Goal: Information Seeking & Learning: Learn about a topic

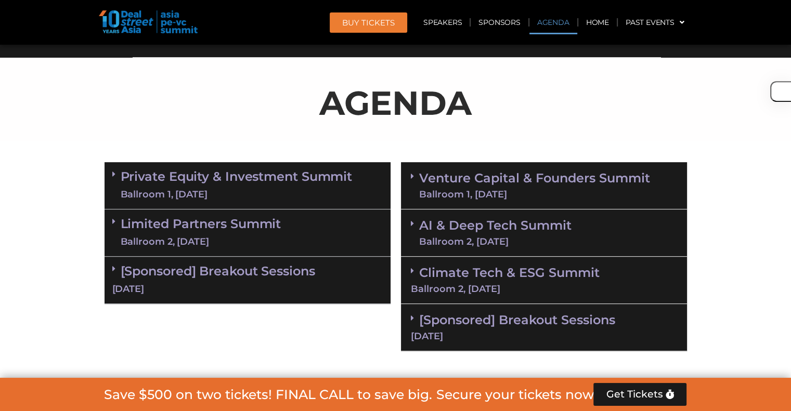
scroll to position [624, 0]
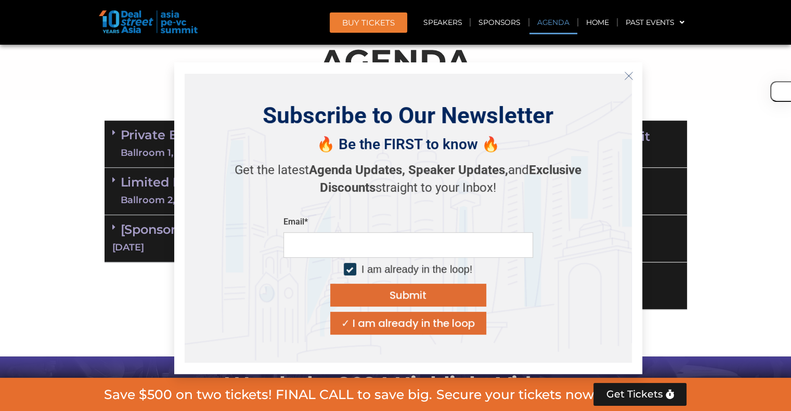
click at [627, 75] on icon "Close" at bounding box center [628, 75] width 9 height 9
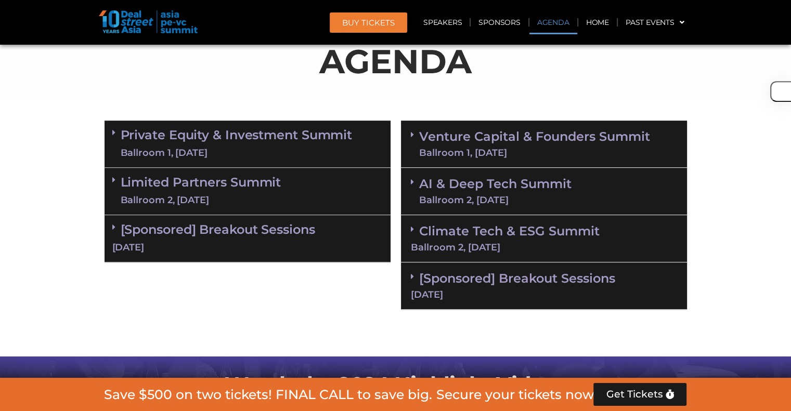
click at [295, 143] on link "Private Equity & Investment Summit Ballroom 1, [DATE]" at bounding box center [237, 143] width 232 height 31
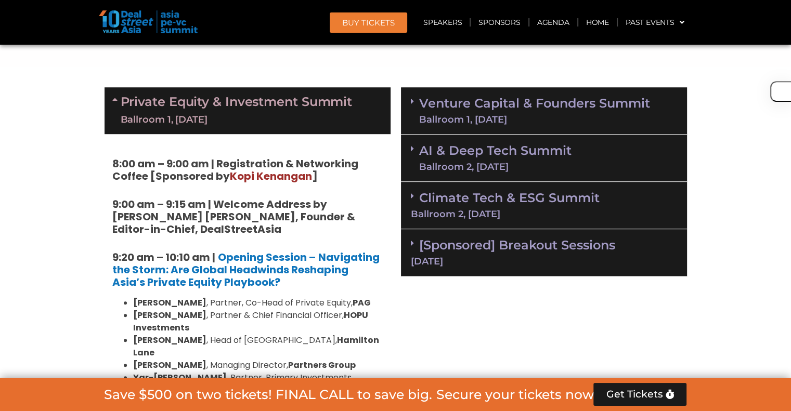
scroll to position [520, 0]
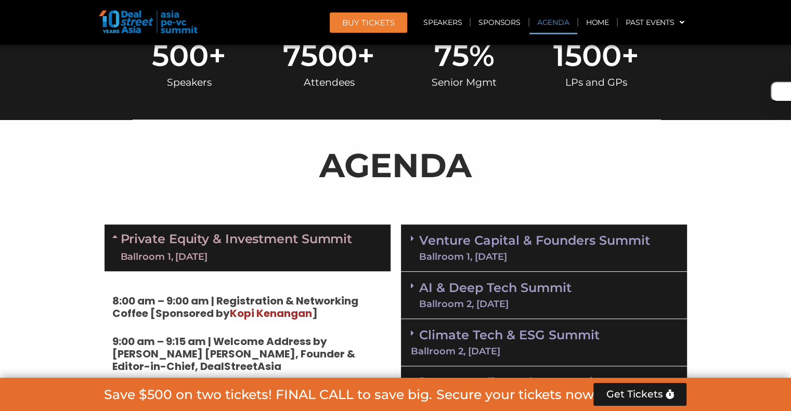
click at [269, 245] on link "Private Equity & Investment Summit Ballroom 1, [DATE]" at bounding box center [237, 247] width 232 height 31
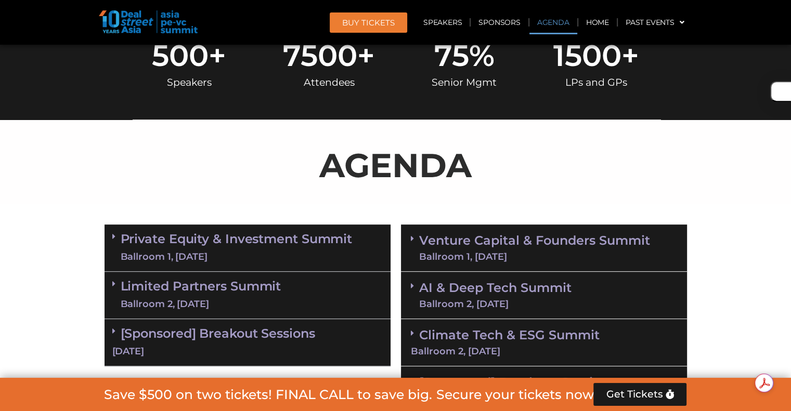
click at [281, 295] on link "Limited Partners [GEOGRAPHIC_DATA] 2, [DATE]" at bounding box center [201, 295] width 161 height 31
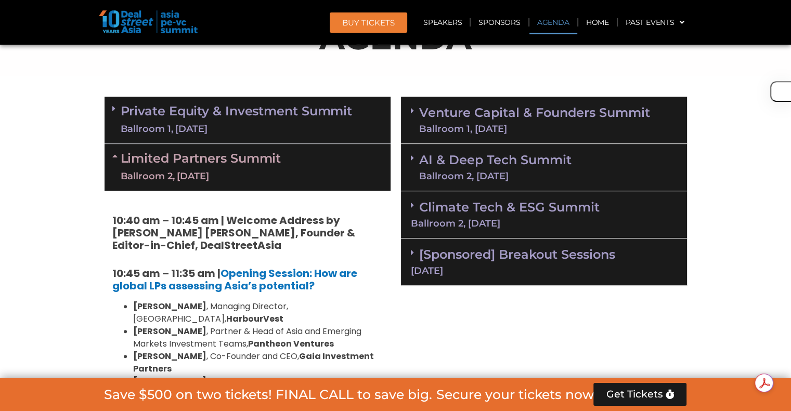
scroll to position [676, 0]
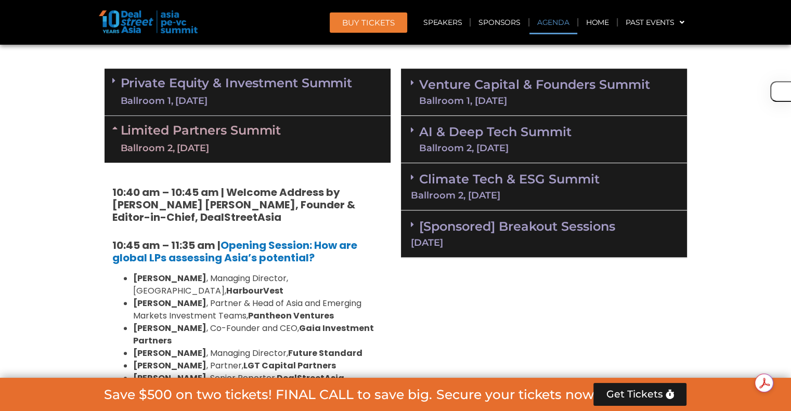
click at [339, 143] on div "Limited Partners [GEOGRAPHIC_DATA] 2, [DATE]" at bounding box center [247, 139] width 286 height 47
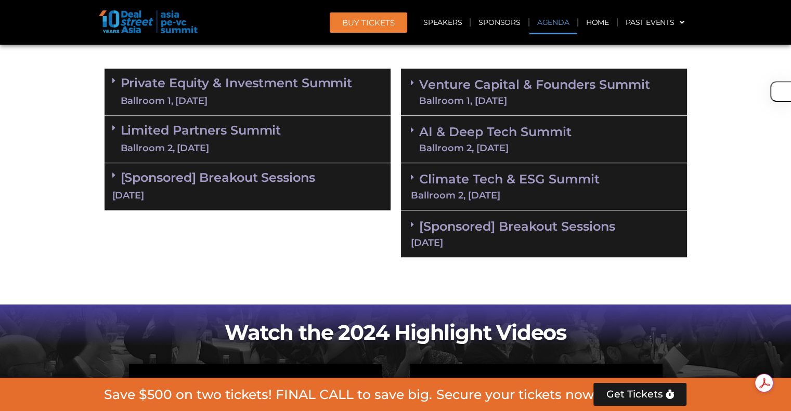
click at [339, 143] on div "Limited Partners [GEOGRAPHIC_DATA] 2, [DATE]" at bounding box center [247, 139] width 286 height 47
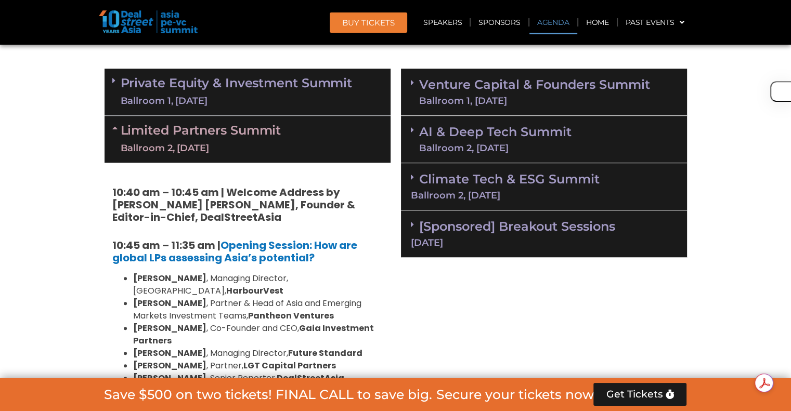
click at [342, 143] on div "Limited Partners [GEOGRAPHIC_DATA] 2, [DATE]" at bounding box center [247, 139] width 286 height 47
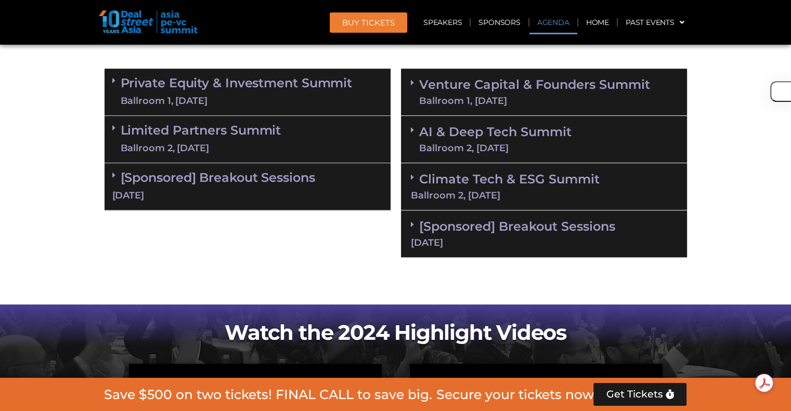
click at [278, 149] on div "Ballroom 2, [DATE]" at bounding box center [201, 148] width 161 height 13
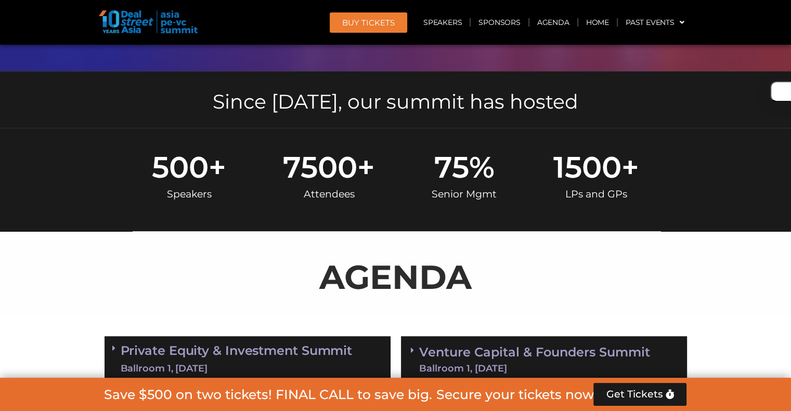
scroll to position [520, 0]
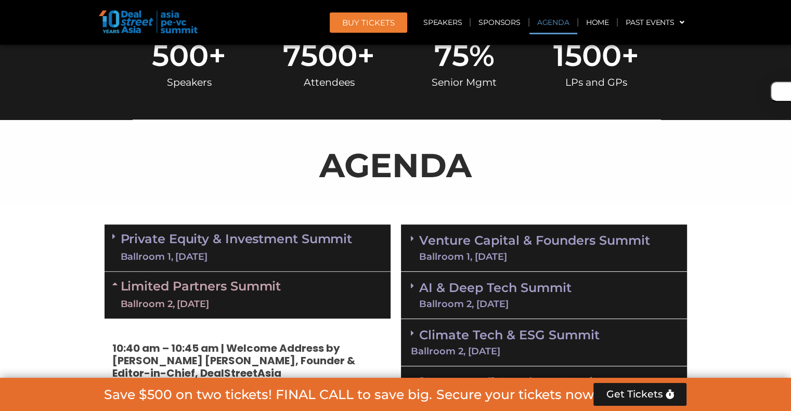
click at [310, 278] on div "Limited Partners [GEOGRAPHIC_DATA] 2, [DATE]" at bounding box center [247, 295] width 286 height 47
